Goal: Transaction & Acquisition: Subscribe to service/newsletter

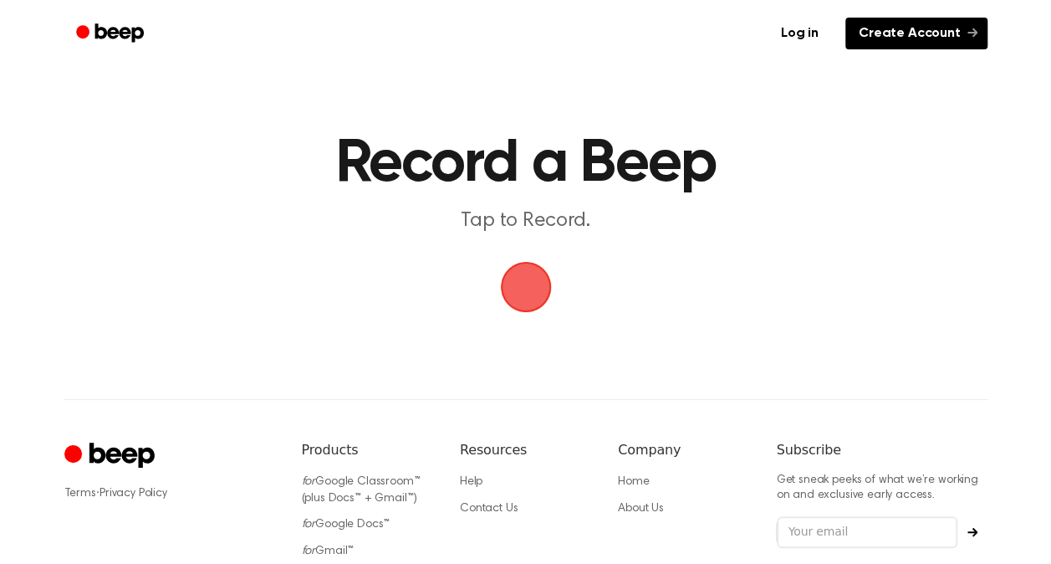
click at [910, 33] on link "Create Account" at bounding box center [916, 34] width 142 height 32
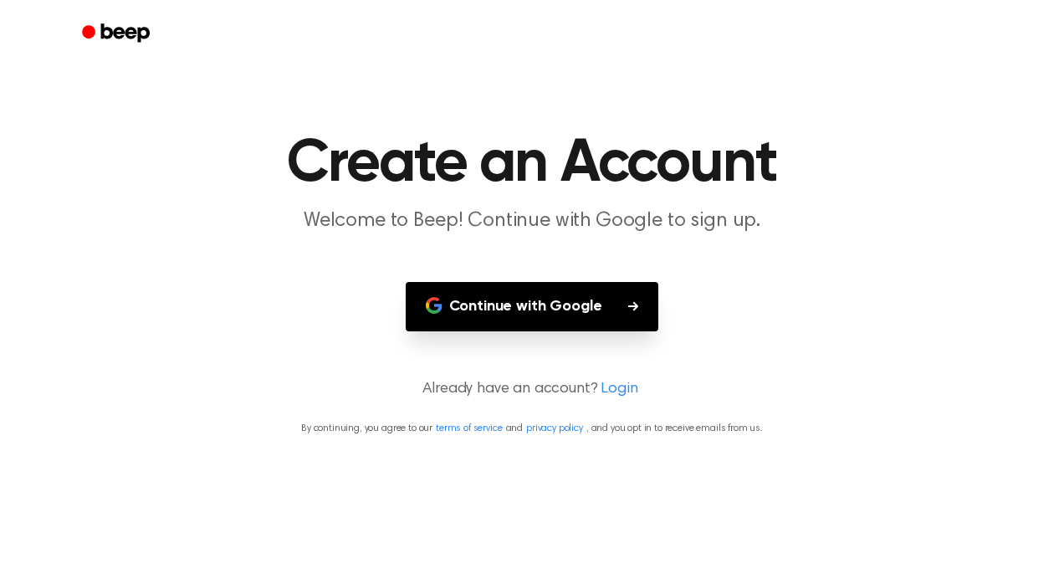
click at [524, 304] on button "Continue with Google" at bounding box center [532, 306] width 253 height 49
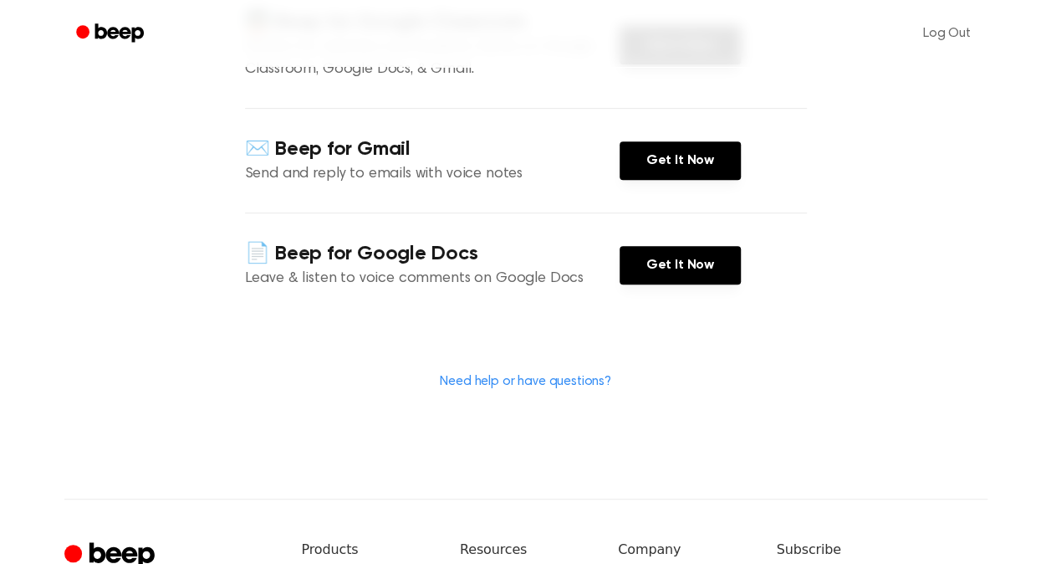
scroll to position [319, 0]
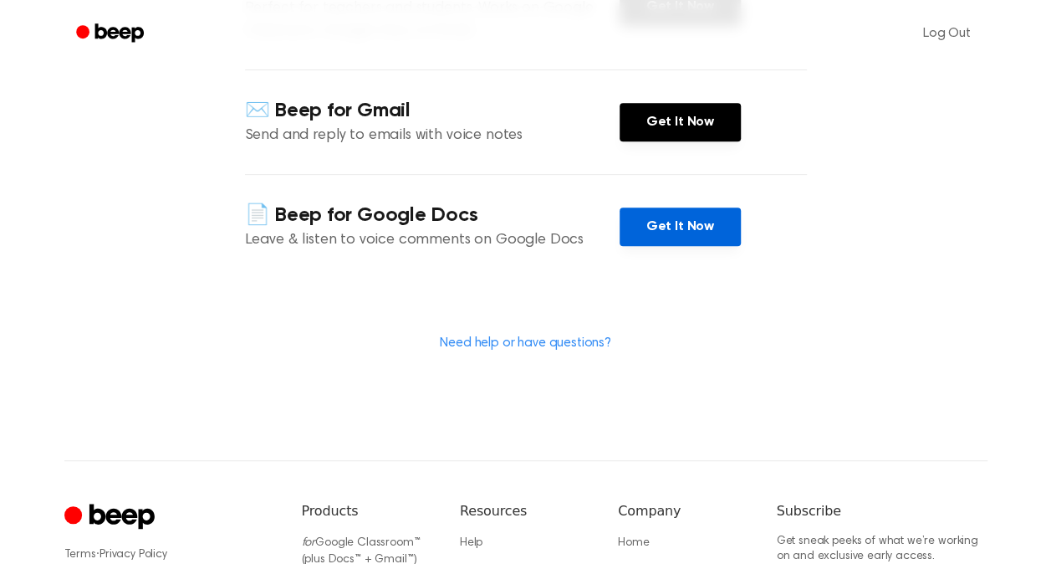
click at [686, 227] on link "Get It Now" at bounding box center [680, 226] width 121 height 38
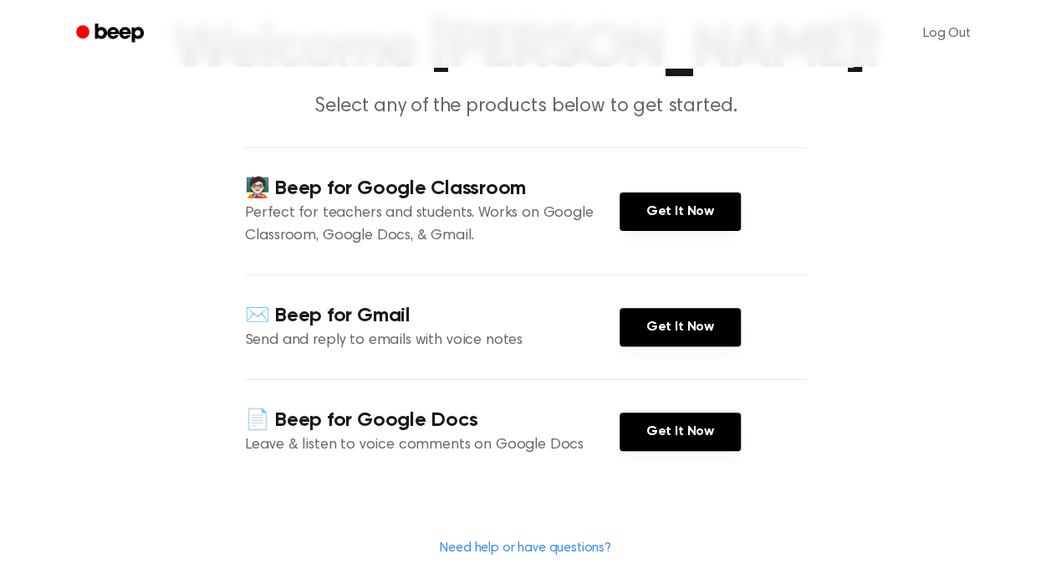
scroll to position [130, 0]
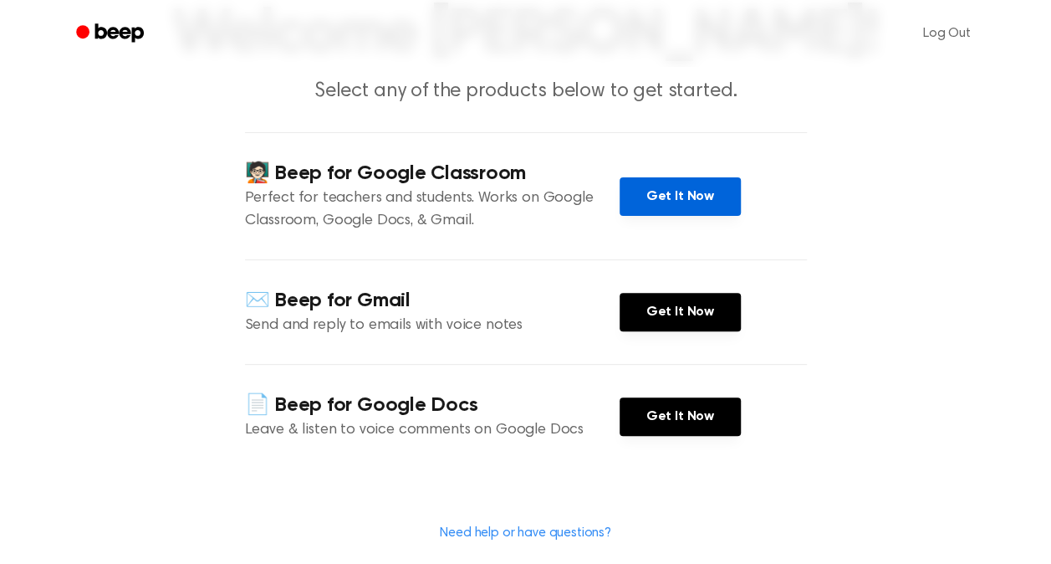
click at [665, 191] on link "Get It Now" at bounding box center [680, 196] width 121 height 38
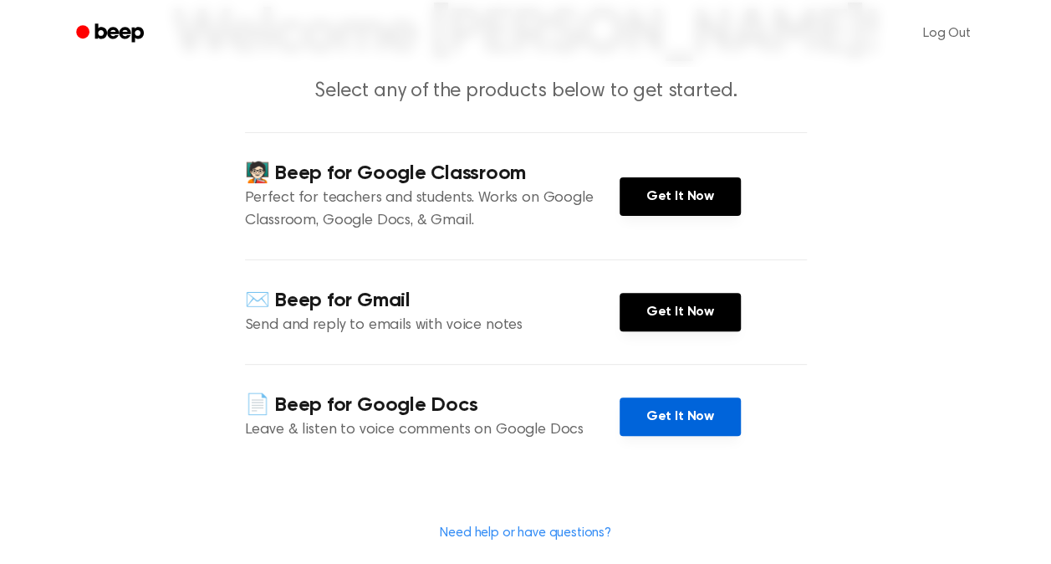
click at [685, 410] on link "Get It Now" at bounding box center [680, 416] width 121 height 38
click at [963, 28] on link "Log Out" at bounding box center [947, 33] width 81 height 40
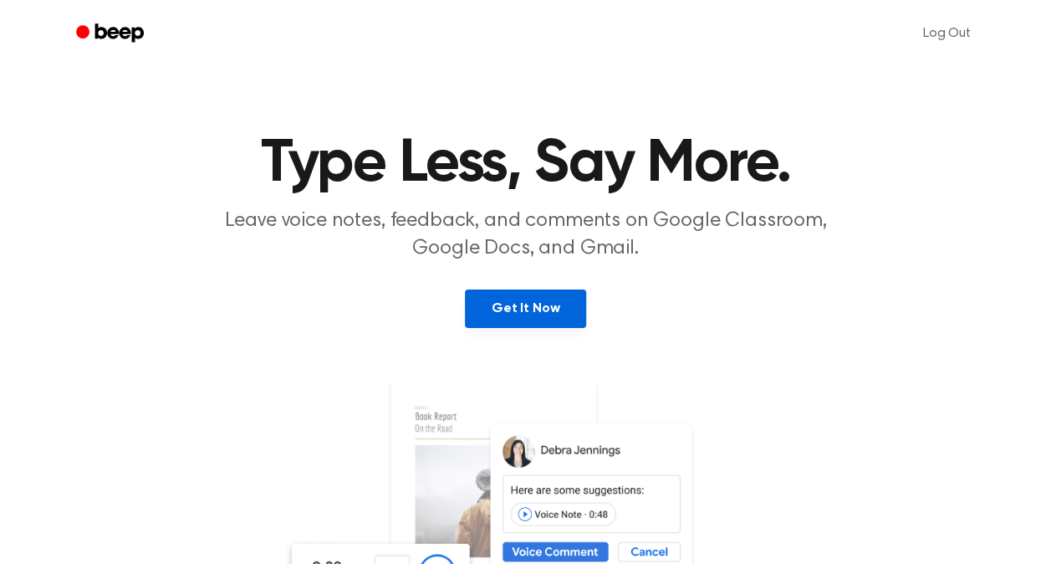
click at [525, 304] on link "Get It Now" at bounding box center [525, 308] width 121 height 38
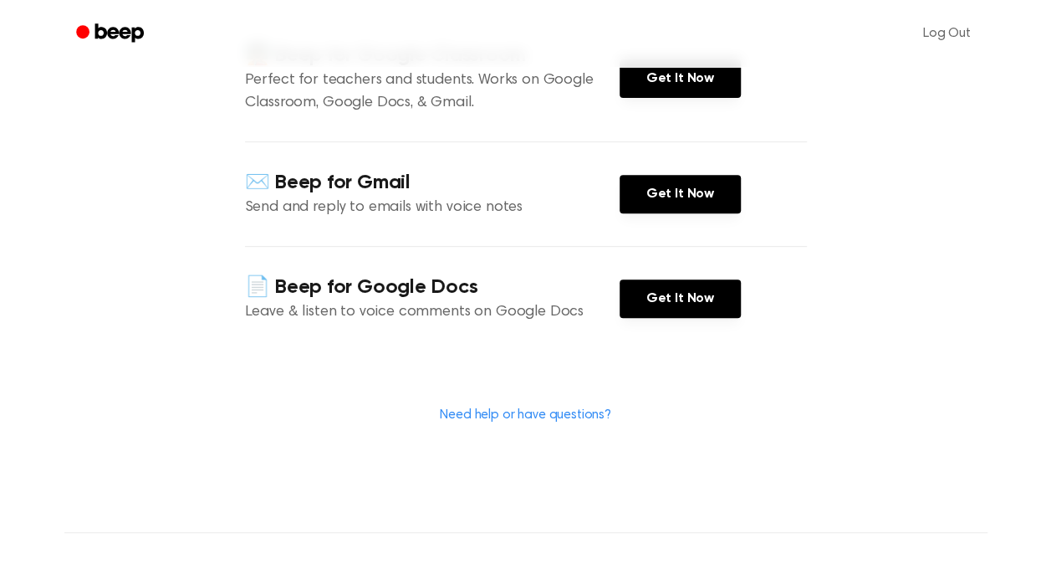
scroll to position [262, 0]
